Goal: Task Accomplishment & Management: Manage account settings

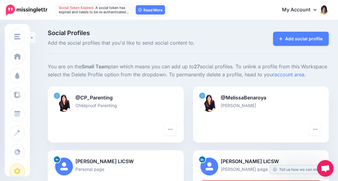
scroll to position [96, 0]
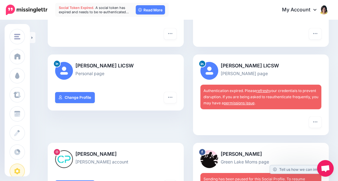
click at [264, 93] on link "refresh" at bounding box center [262, 90] width 13 height 5
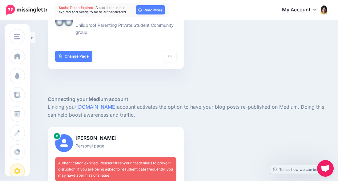
scroll to position [287, 0]
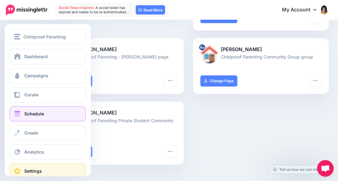
click at [22, 113] on link "Schedule" at bounding box center [48, 113] width 76 height 15
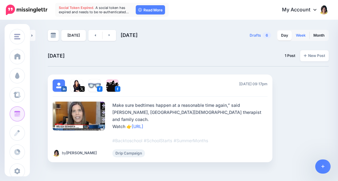
click at [301, 33] on link "Week" at bounding box center [300, 35] width 17 height 10
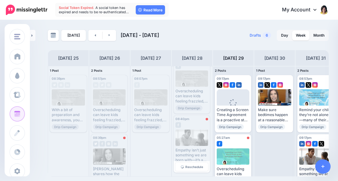
click at [184, 153] on div "Empathy isn’t just something we are born with—it’s a skill that can be nurtured…" at bounding box center [191, 155] width 33 height 15
click at [188, 168] on span "Reschedule" at bounding box center [194, 166] width 18 height 3
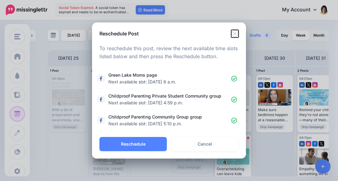
click at [235, 33] on icon "Close" at bounding box center [234, 33] width 7 height 7
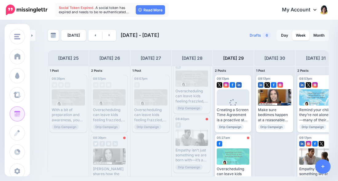
click at [114, 149] on div at bounding box center [109, 156] width 33 height 16
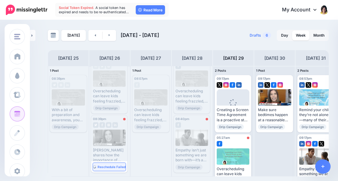
click at [106, 166] on span "Reschedule Failed" at bounding box center [111, 166] width 28 height 3
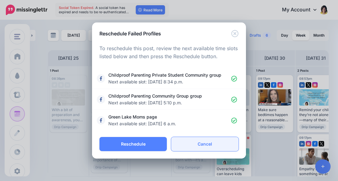
click at [199, 145] on link "Cancel" at bounding box center [204, 144] width 67 height 14
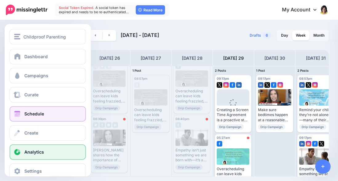
scroll to position [11, 0]
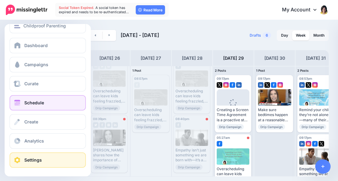
click at [28, 161] on span "Settings" at bounding box center [33, 159] width 18 height 5
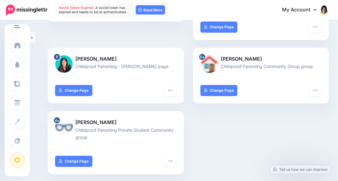
scroll to position [249, 0]
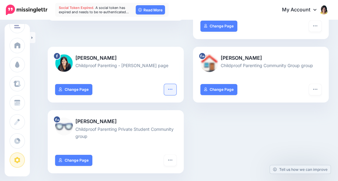
click at [172, 92] on icon "button" at bounding box center [170, 89] width 5 height 5
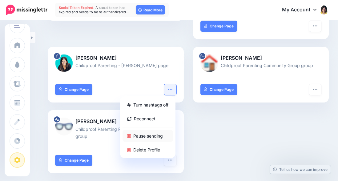
click at [155, 142] on link "Pause sending" at bounding box center [147, 136] width 50 height 12
click at [315, 92] on icon "button" at bounding box center [314, 89] width 5 height 5
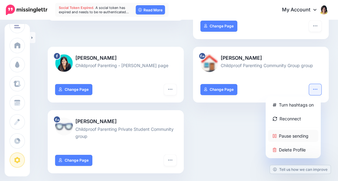
click at [290, 142] on link "Pause sending" at bounding box center [293, 136] width 50 height 12
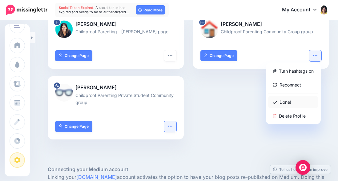
scroll to position [284, 0]
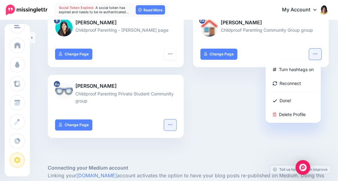
click at [172, 127] on icon "button" at bounding box center [170, 124] width 5 height 5
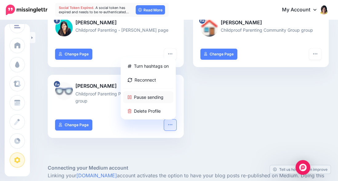
click at [163, 103] on link "Pause sending" at bounding box center [148, 97] width 50 height 12
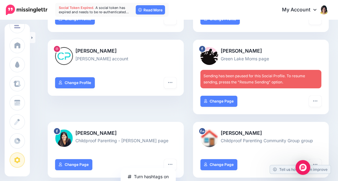
scroll to position [166, 0]
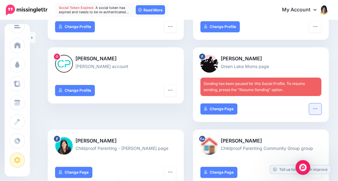
click at [312, 114] on button "button" at bounding box center [315, 108] width 12 height 11
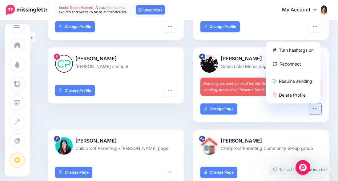
click at [127, 123] on div "Melissa Lee Benaroya Melissa Benaroya account Turn hashtags off “Link in Bio” O…" at bounding box center [115, 88] width 145 height 82
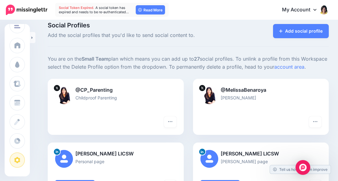
scroll to position [0, 0]
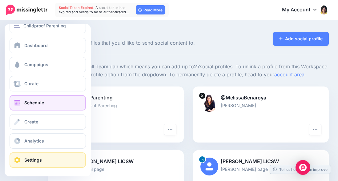
click at [26, 100] on span "Schedule" at bounding box center [34, 102] width 20 height 5
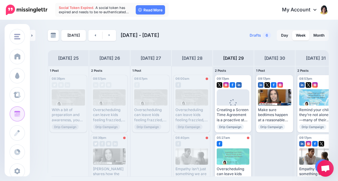
scroll to position [19, 0]
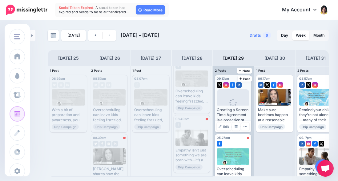
click at [230, 113] on div "Creating a Screen Time Agreement is a proactive step towards fostering a balanc…" at bounding box center [232, 114] width 33 height 15
click at [229, 112] on div "Creating a Screen Time Agreement is a proactive step towards fostering a balanc…" at bounding box center [232, 114] width 33 height 15
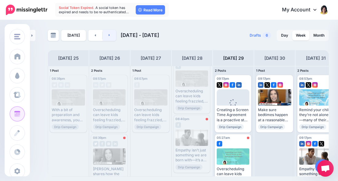
click at [109, 38] on link at bounding box center [109, 35] width 14 height 11
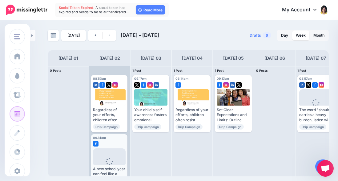
scroll to position [1, 0]
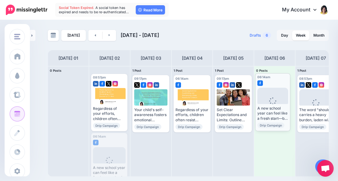
drag, startPoint x: 113, startPoint y: 137, endPoint x: 277, endPoint y: 77, distance: 174.4
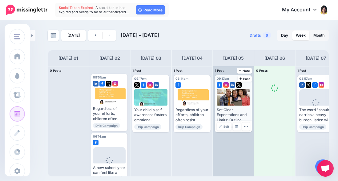
scroll to position [0, 0]
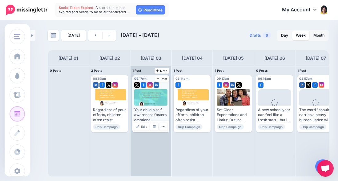
click at [148, 92] on div at bounding box center [151, 97] width 34 height 16
click at [142, 112] on div "Your child's self-awareness fosters emotional intelligence and helps them recog…" at bounding box center [150, 114] width 33 height 15
click at [141, 127] on link "Edit" at bounding box center [141, 126] width 15 height 8
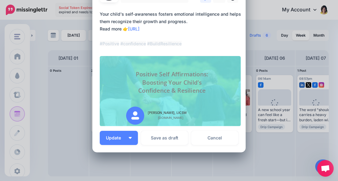
scroll to position [70, 0]
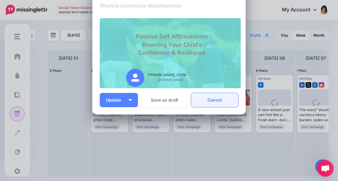
click at [219, 102] on link "Cancel" at bounding box center [214, 100] width 47 height 14
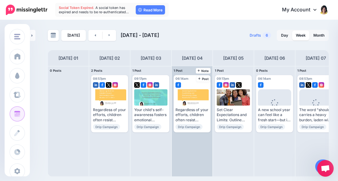
scroll to position [0, 0]
